Goal: Task Accomplishment & Management: Use online tool/utility

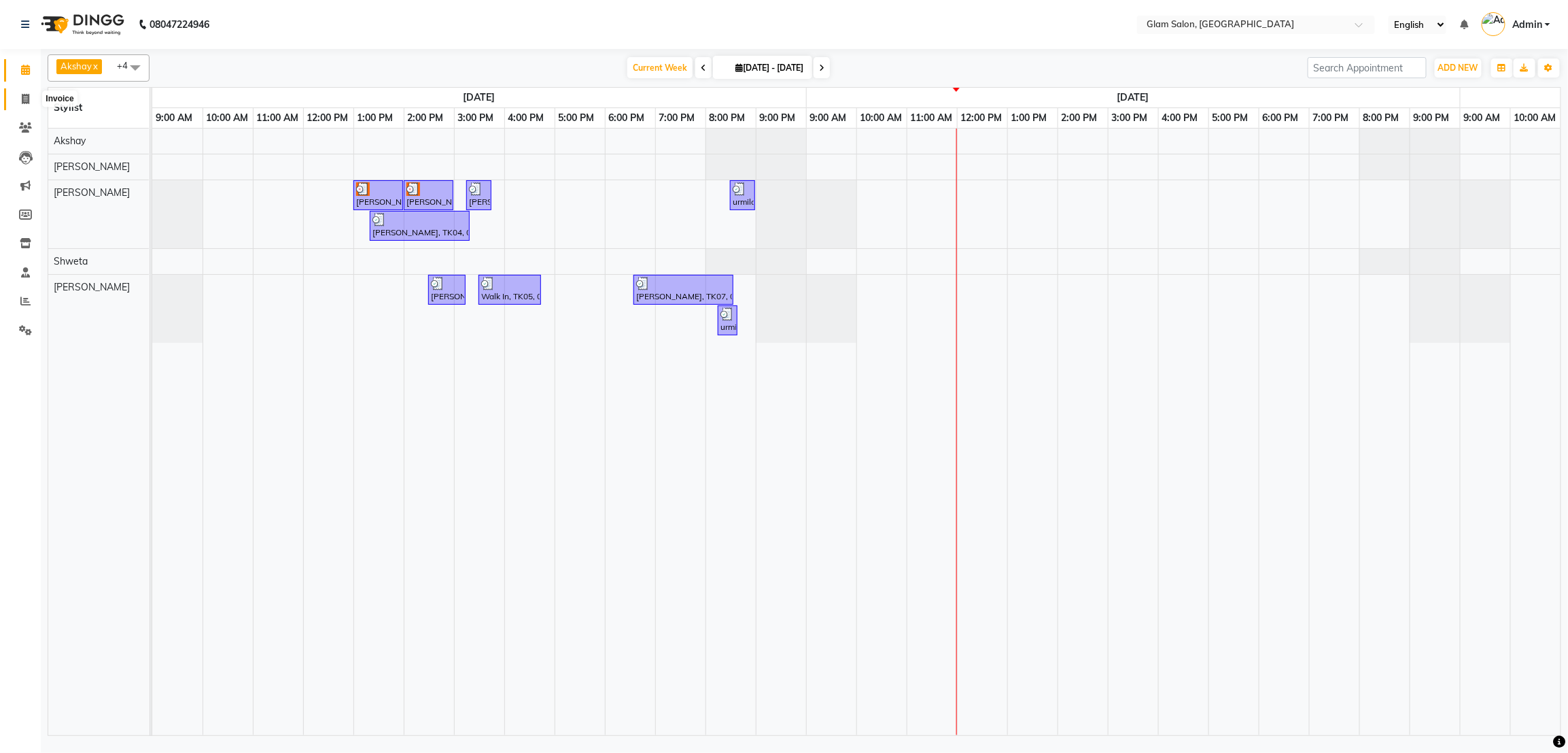
click at [23, 96] on icon at bounding box center [26, 98] width 8 height 10
select select "5447"
select select "service"
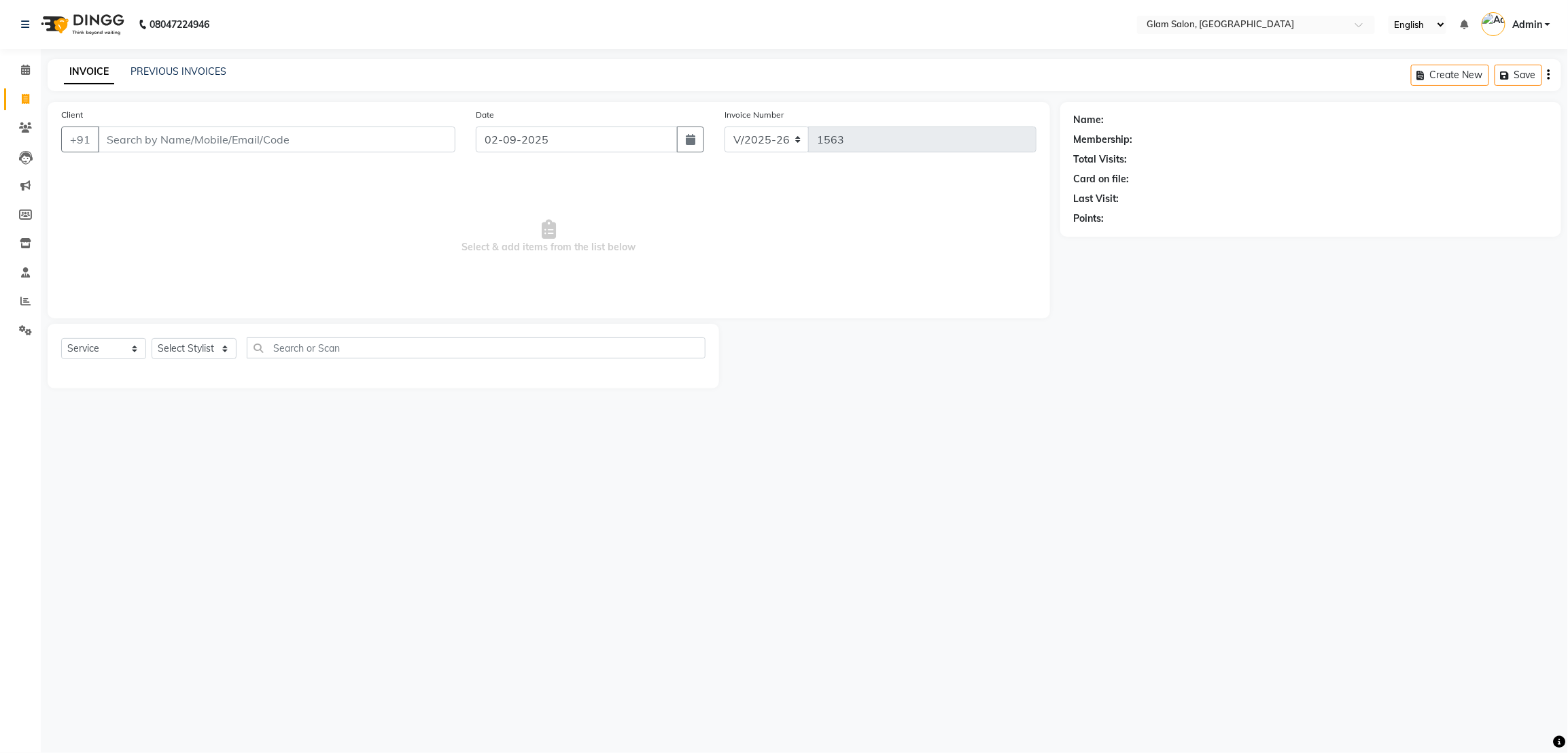
click at [198, 145] on input "Client" at bounding box center [277, 139] width 357 height 26
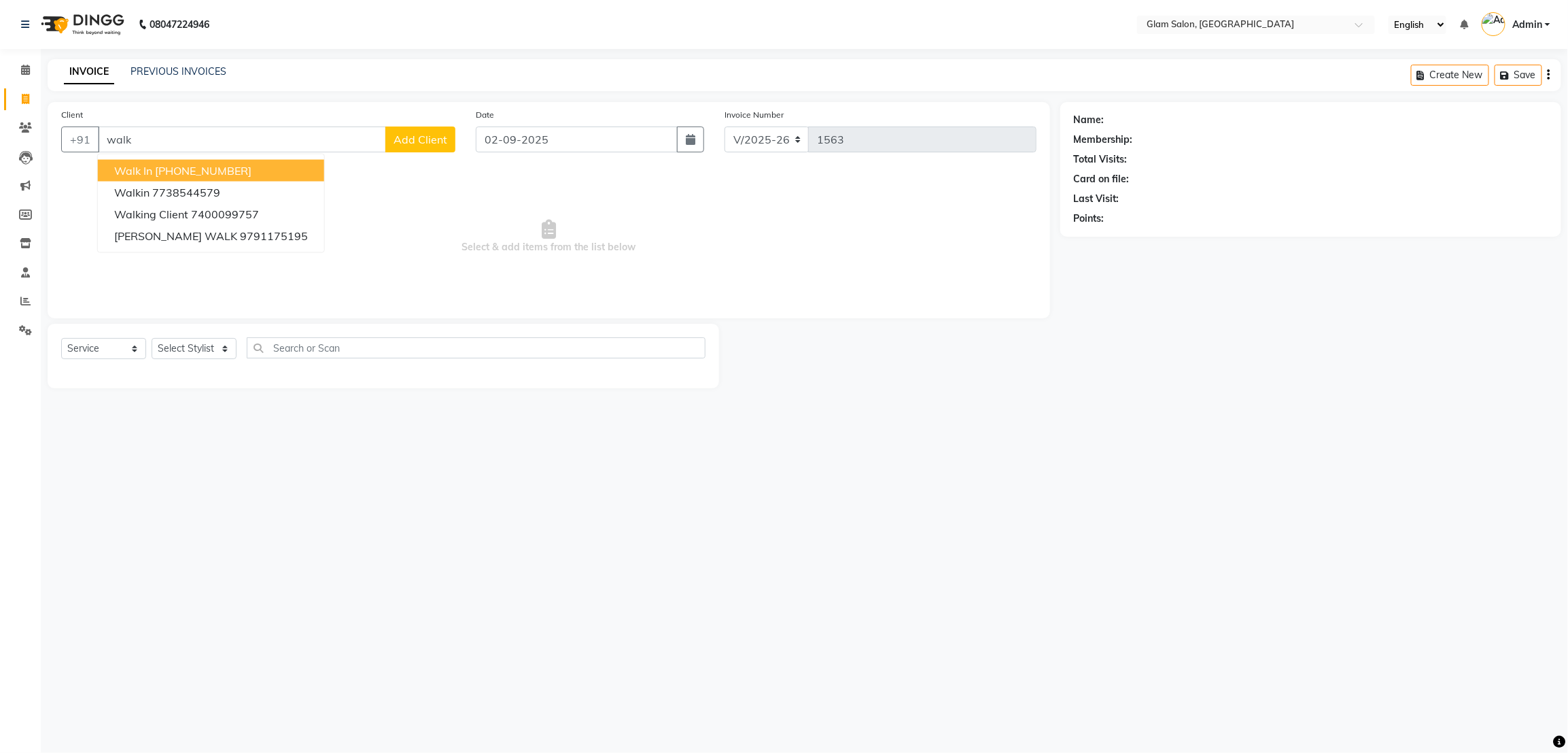
click at [190, 169] on ngb-highlight "[PHONE_NUMBER]" at bounding box center [203, 171] width 97 height 14
type input "12330000000"
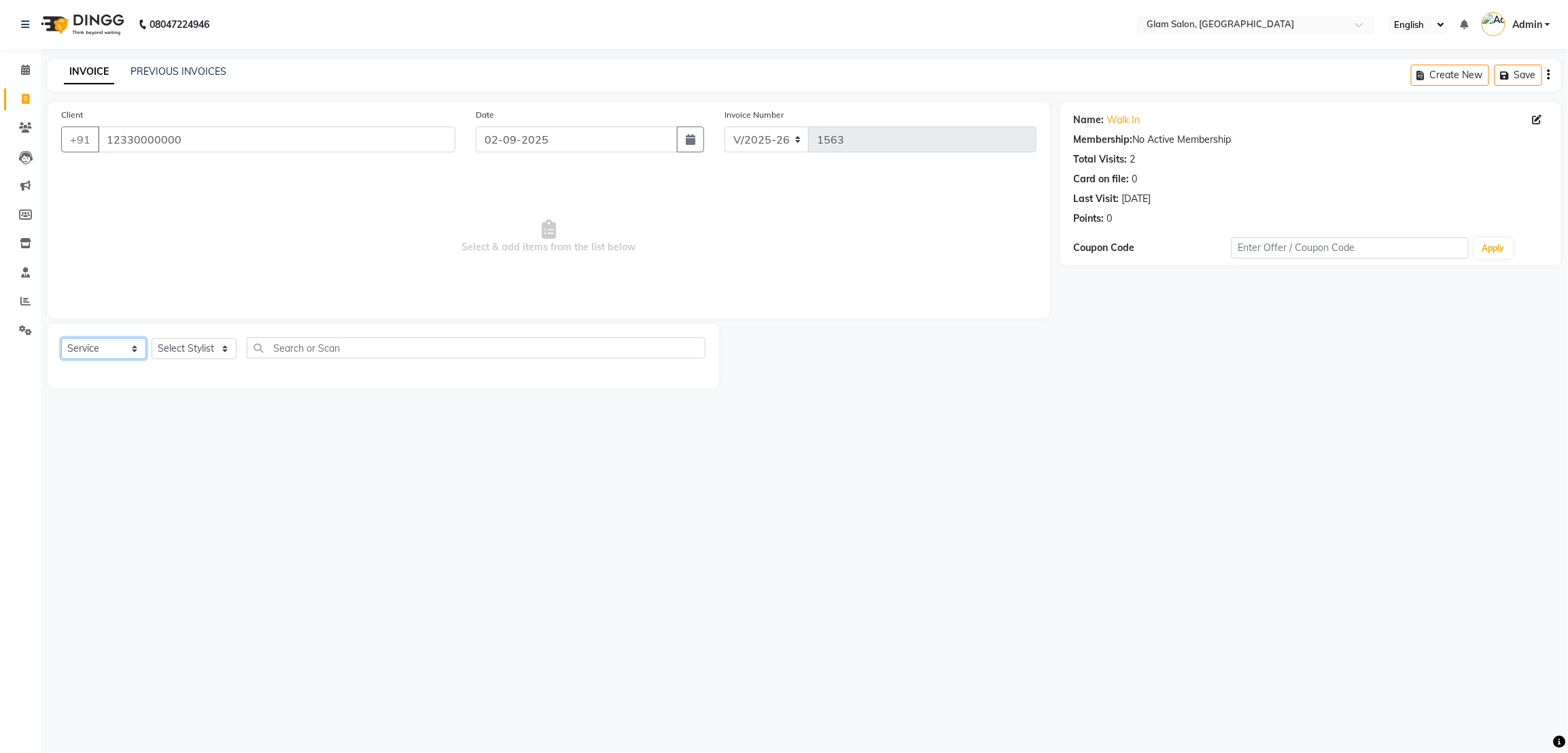
click at [127, 353] on select "Select Service Product Membership Package Voucher Prepaid Gift Card" at bounding box center [104, 349] width 85 height 21
click at [61, 339] on select "Select Service Product Membership Package Voucher Prepaid Gift Card" at bounding box center [104, 349] width 85 height 21
click at [226, 347] on select "Select Stylist [PERSON_NAME] [PERSON_NAME] [PERSON_NAME] Shweta" at bounding box center [194, 349] width 85 height 21
select select "36893"
click at [152, 339] on select "Select Stylist [PERSON_NAME] [PERSON_NAME] [PERSON_NAME] Shweta" at bounding box center [194, 349] width 85 height 21
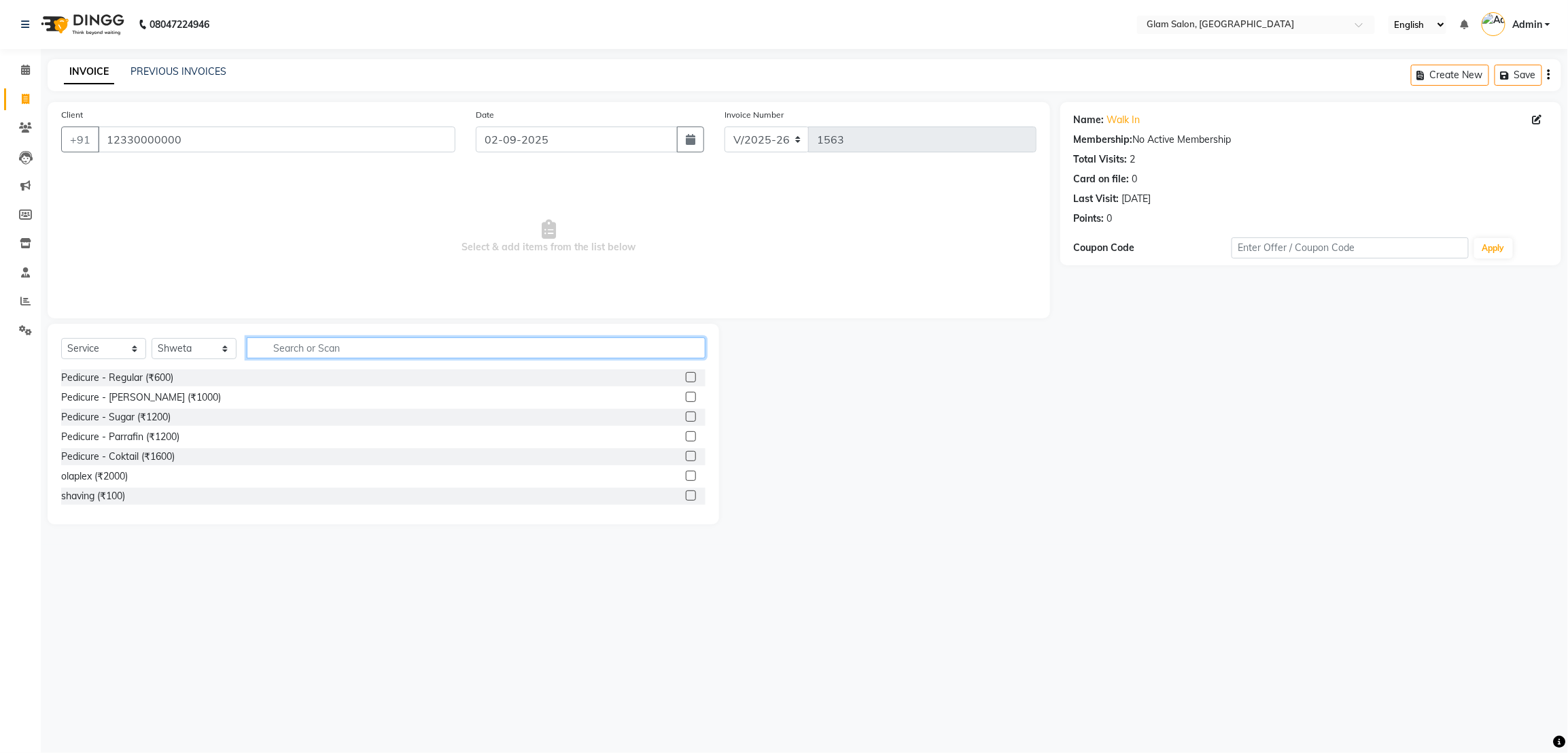
click at [328, 352] on input "text" at bounding box center [475, 348] width 459 height 21
type input "c"
type input "threa"
click at [206, 435] on div "Threading - Chin (₹20)" at bounding box center [383, 437] width 645 height 17
click at [685, 438] on label at bounding box center [690, 435] width 10 height 10
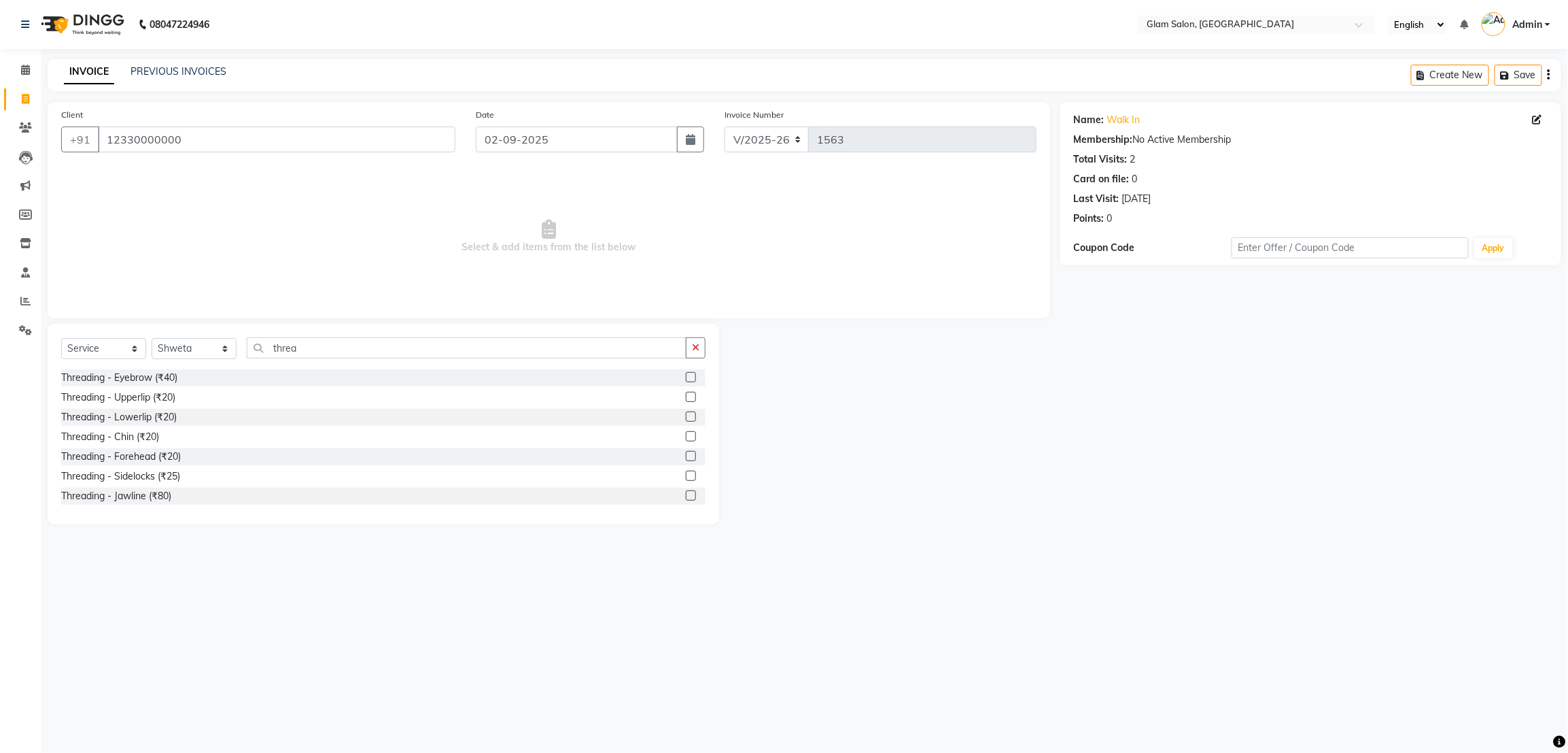
click at [685, 438] on input "checkbox" at bounding box center [690, 437] width 9 height 9
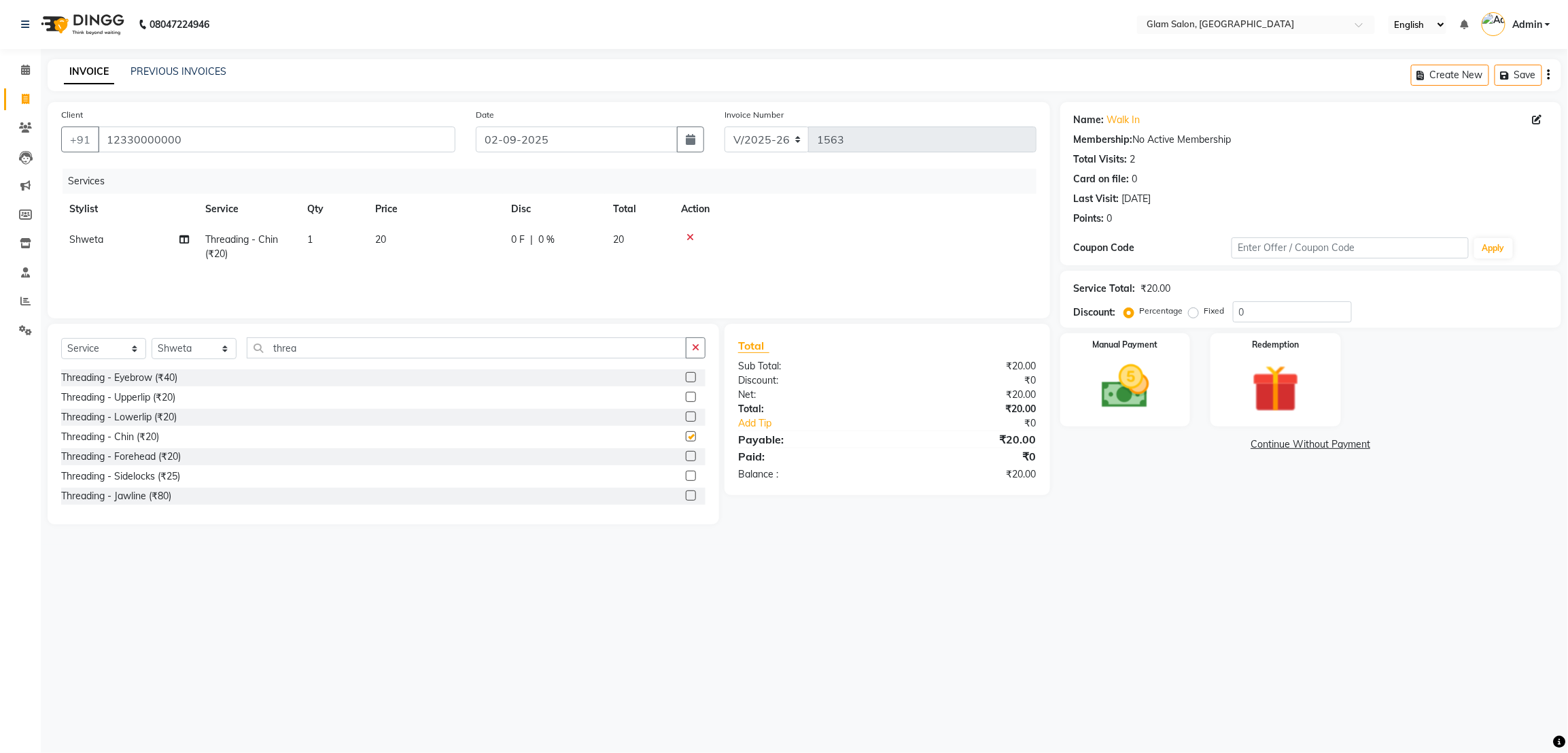
checkbox input "false"
click at [380, 234] on span "20" at bounding box center [380, 239] width 11 height 12
select select "36893"
click at [469, 236] on input "20" at bounding box center [499, 243] width 119 height 21
type input "2"
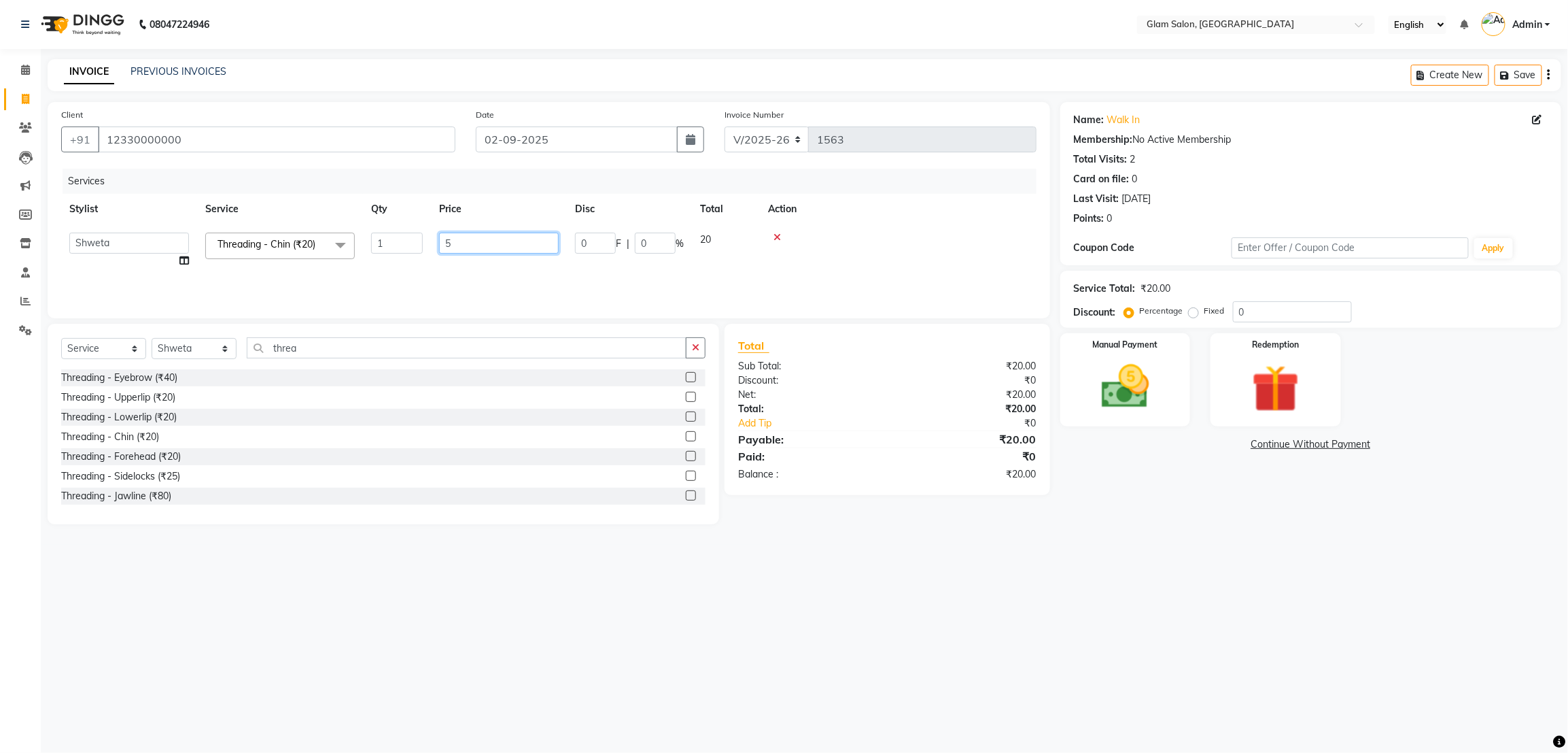
type input "50"
click at [785, 558] on div "08047224946 Select Location × Glam Salon, Thane English ENGLISH Español العربية…" at bounding box center [784, 376] width 1568 height 753
click at [1158, 392] on img at bounding box center [1124, 387] width 80 height 57
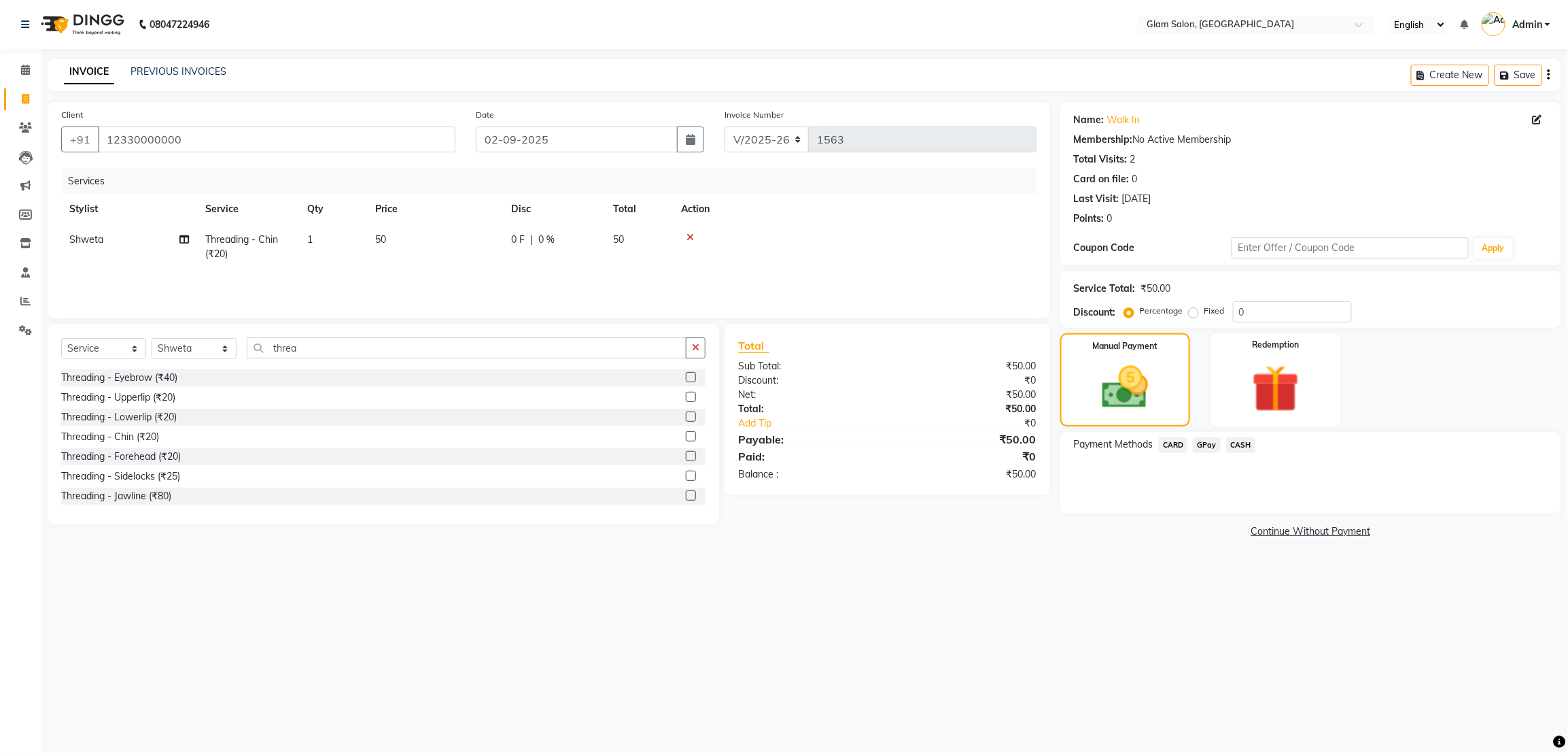
click at [1238, 442] on span "CASH" at bounding box center [1240, 445] width 29 height 16
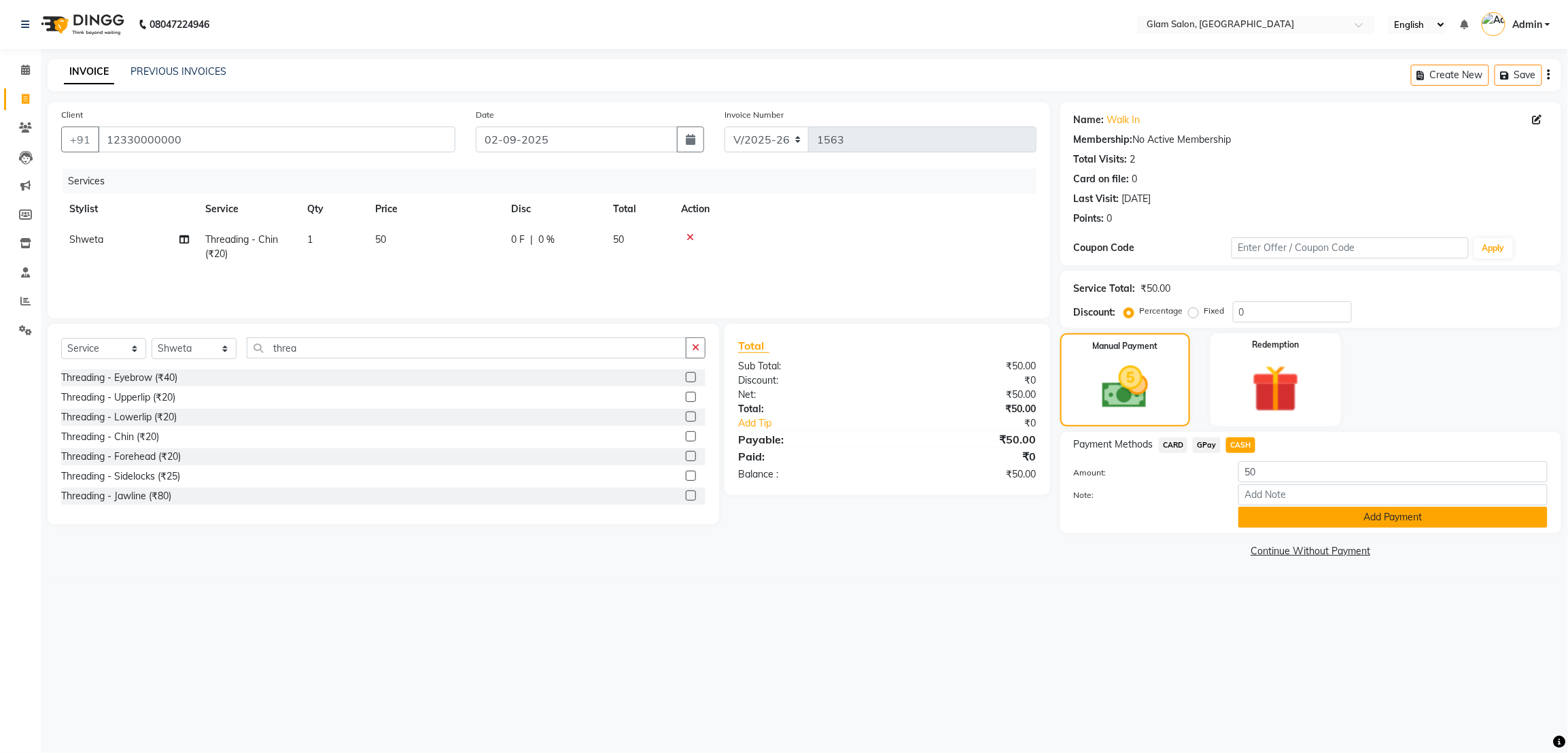
click at [1313, 513] on button "Add Payment" at bounding box center [1393, 517] width 309 height 21
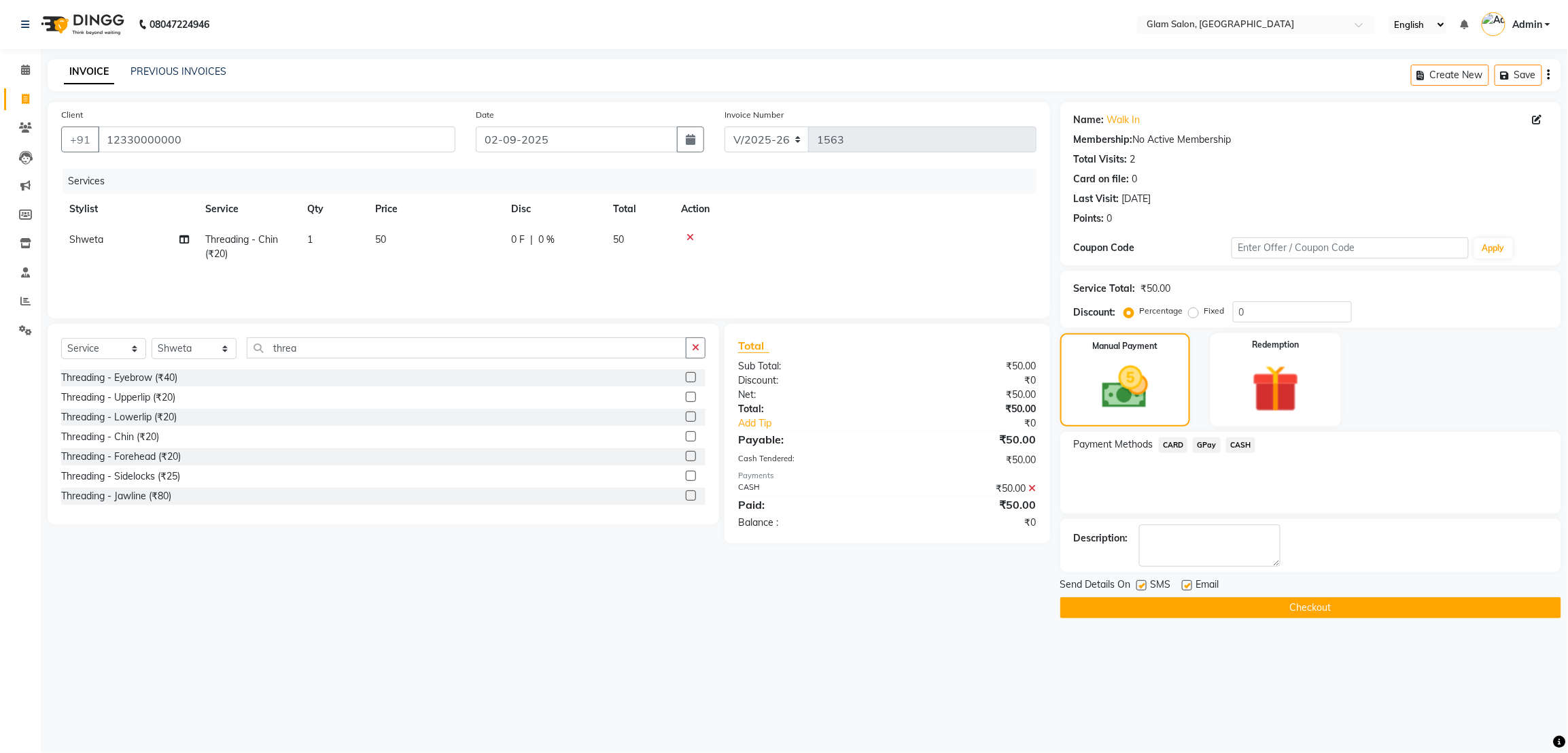
click at [1139, 585] on label at bounding box center [1141, 584] width 10 height 10
click at [1139, 585] on input "checkbox" at bounding box center [1141, 586] width 9 height 9
checkbox input "false"
click at [1185, 585] on label at bounding box center [1186, 584] width 10 height 10
click at [1185, 585] on input "checkbox" at bounding box center [1186, 586] width 9 height 9
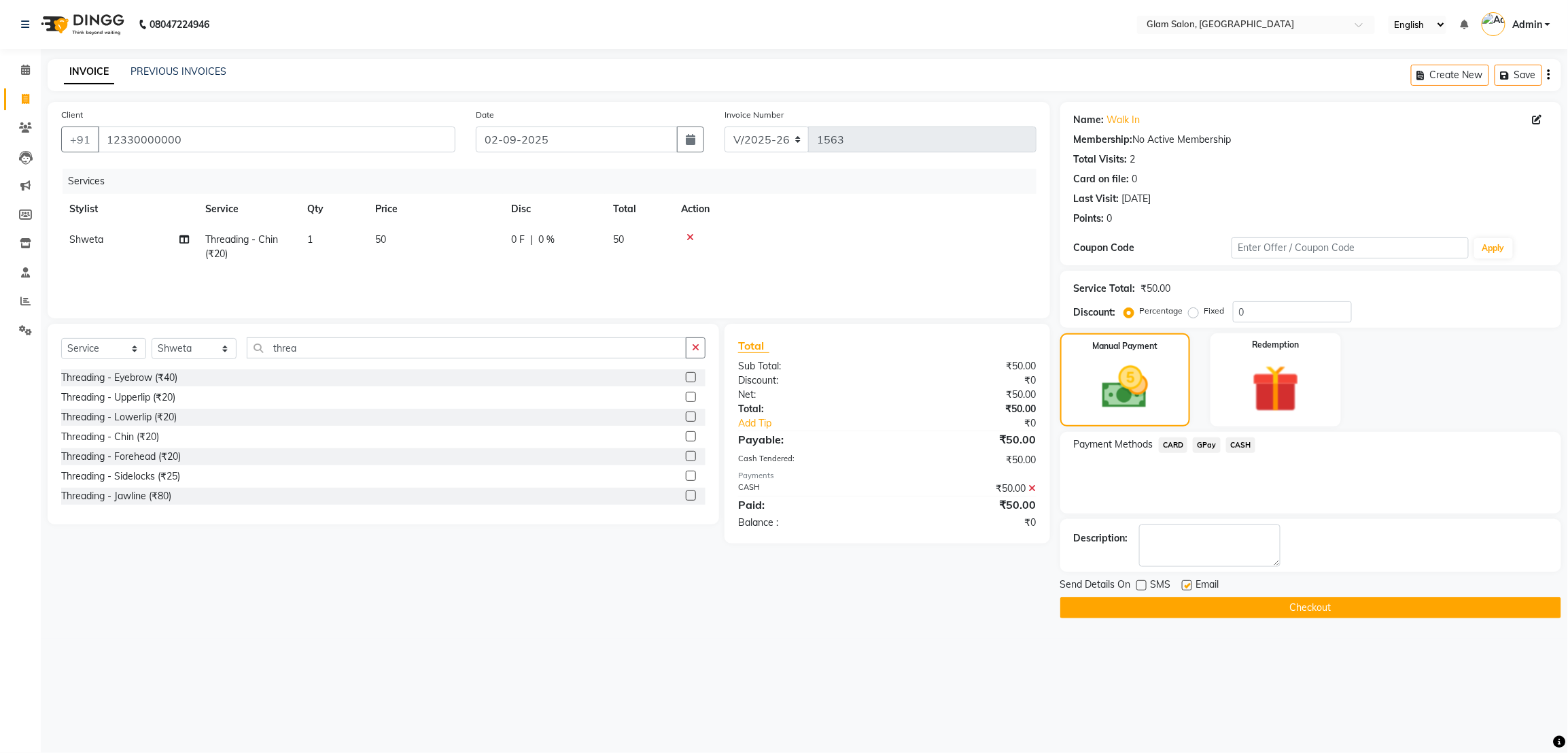
checkbox input "false"
click at [1247, 598] on button "Checkout" at bounding box center [1310, 608] width 501 height 21
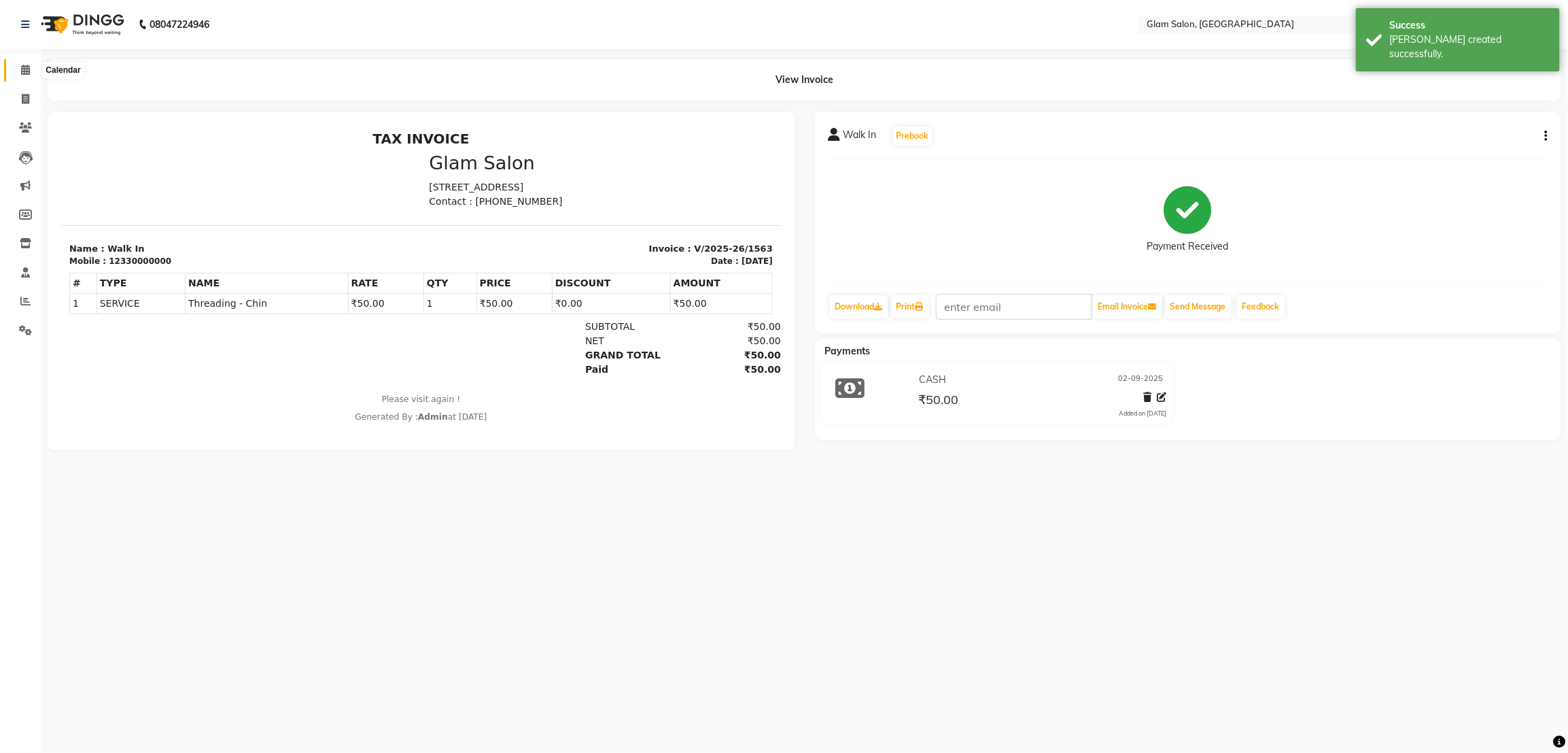
click at [21, 69] on icon at bounding box center [26, 69] width 9 height 10
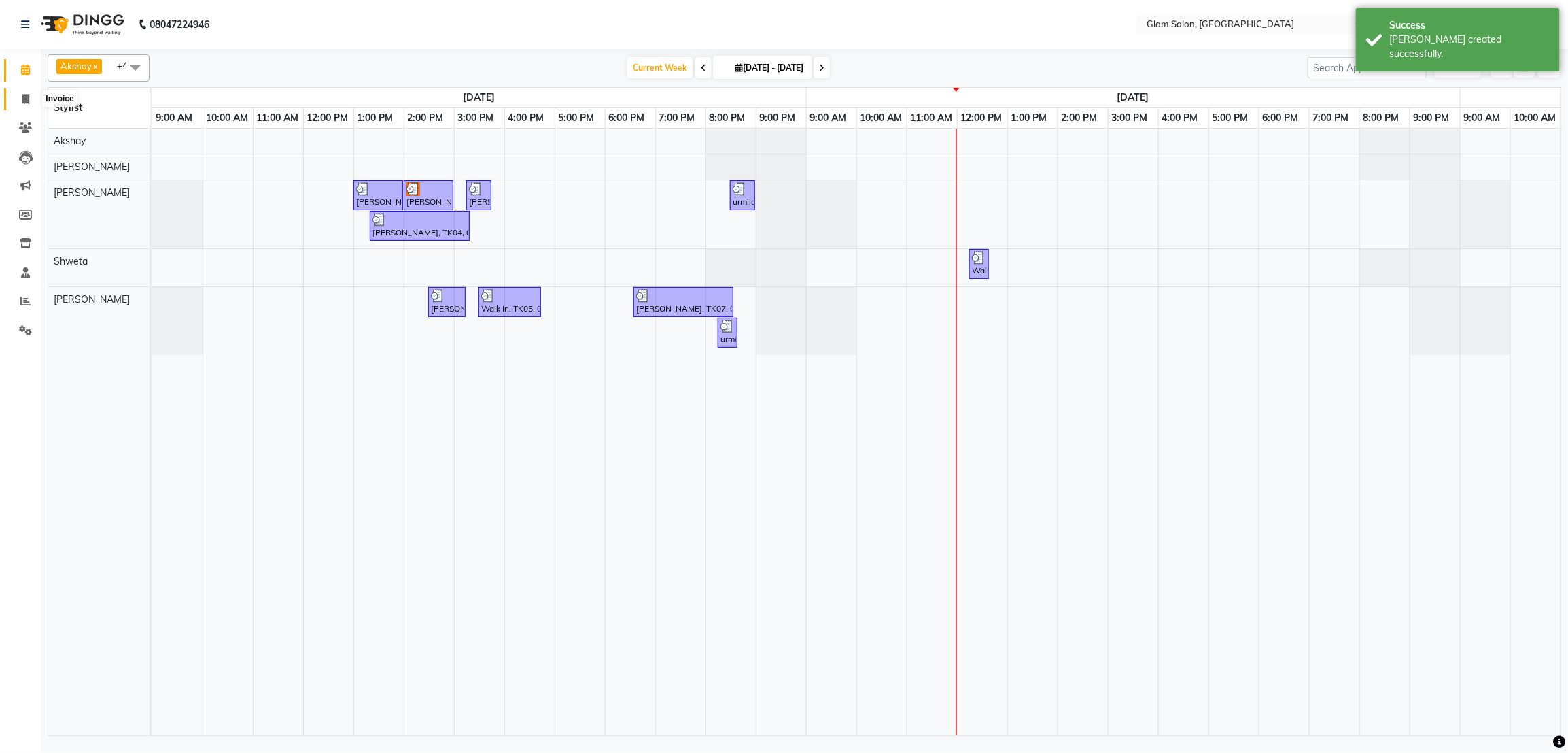
click at [23, 98] on icon at bounding box center [26, 98] width 8 height 10
select select "5447"
select select "service"
